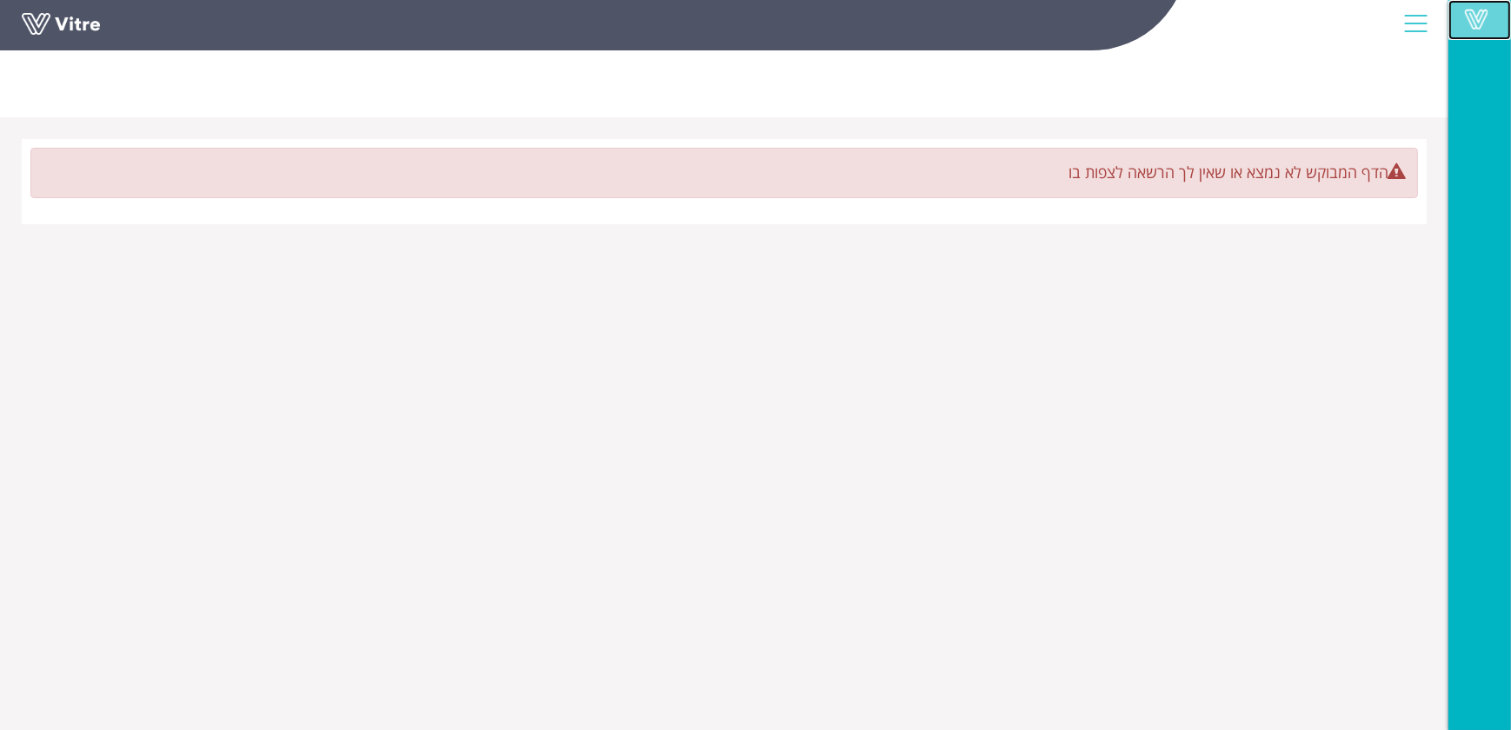
click at [1480, 21] on span at bounding box center [1476, 19] width 43 height 21
click at [1416, 33] on div at bounding box center [1415, 23] width 39 height 47
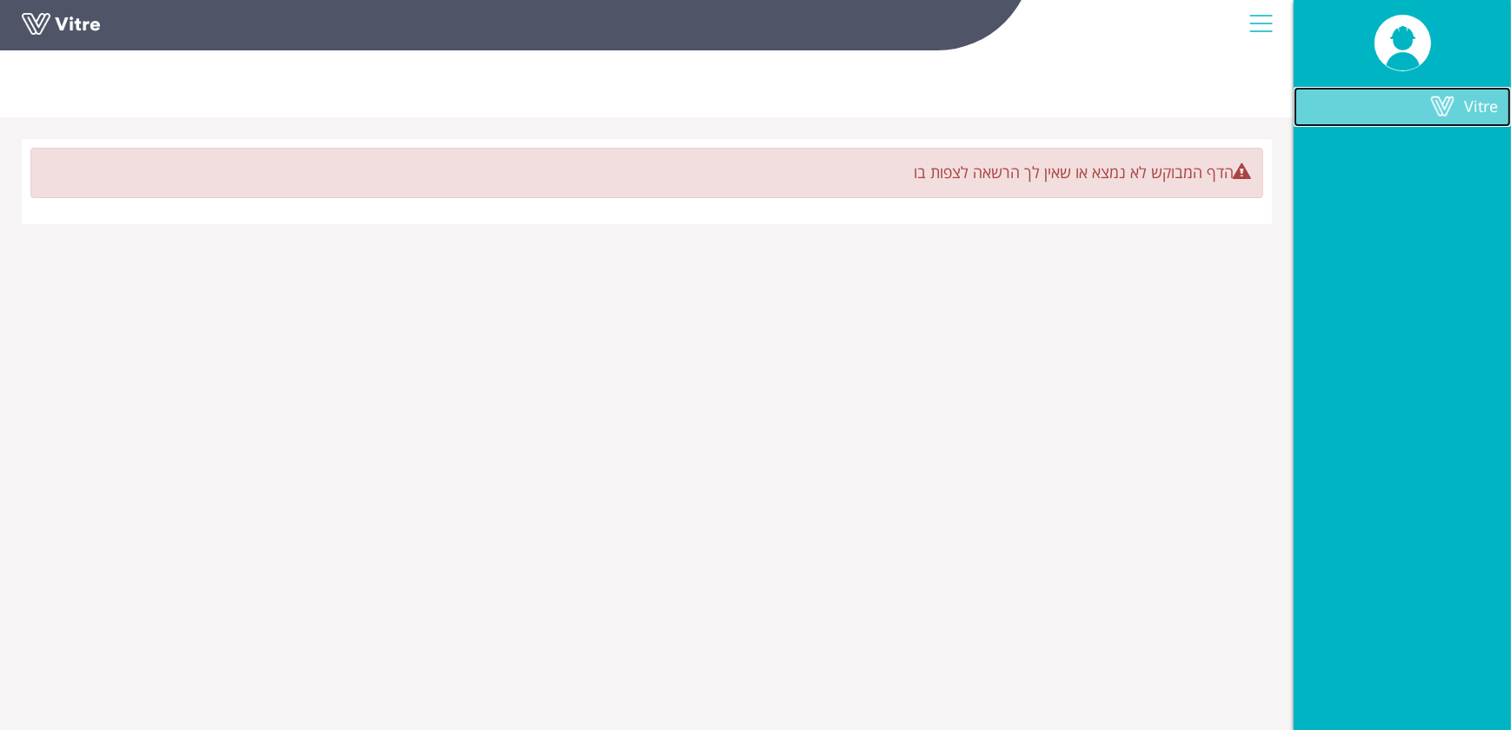
click at [1466, 104] on span "Vitre" at bounding box center [1481, 106] width 34 height 21
